Goal: Find specific page/section: Find specific page/section

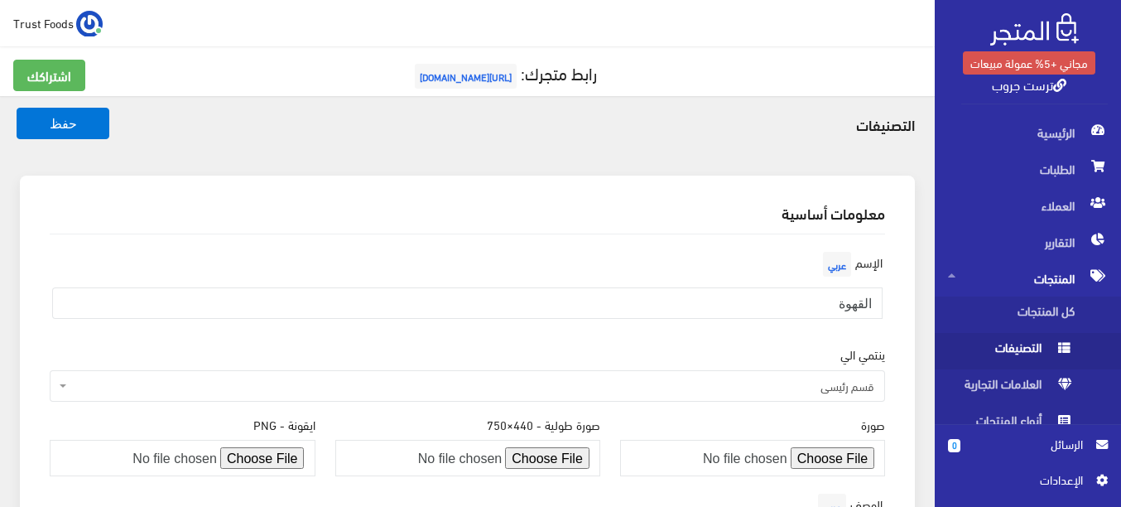
click at [1058, 479] on span "اﻹعدادات" at bounding box center [1022, 479] width 121 height 18
click at [1058, 470] on span "اﻹعدادات" at bounding box center [1022, 479] width 121 height 18
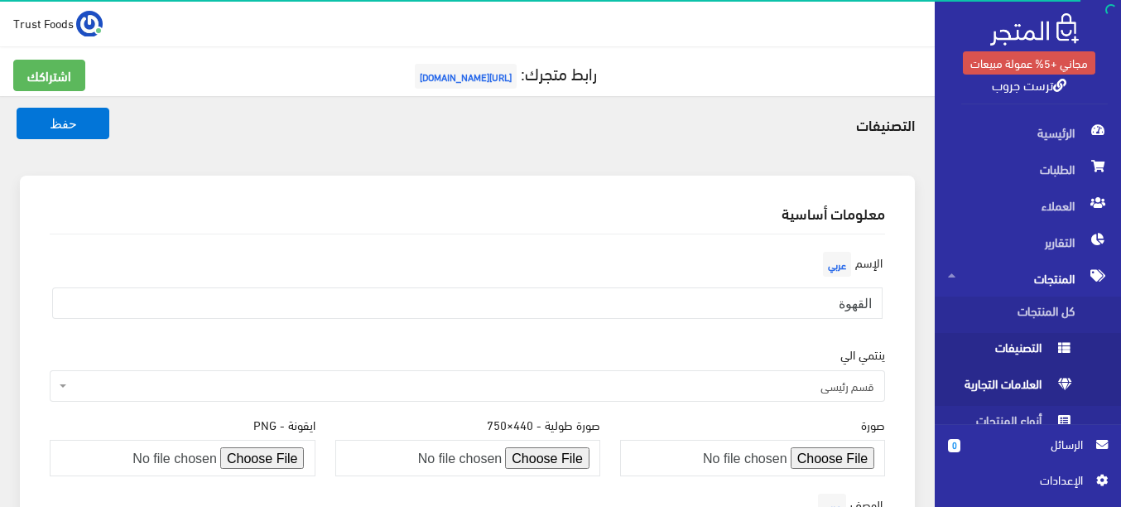
click at [1029, 389] on span "العلامات التجارية" at bounding box center [1011, 387] width 126 height 36
click at [1012, 385] on span "العلامات التجارية" at bounding box center [1011, 387] width 126 height 36
